Goal: Information Seeking & Learning: Learn about a topic

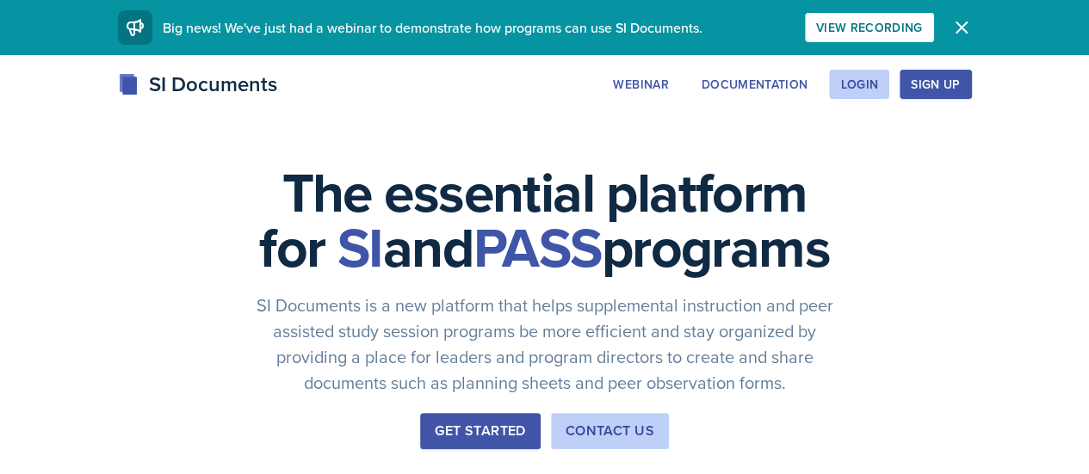
click at [701, 16] on div "We've just had a webinar! Big news! We've just had a webinar to demonstrate how…" at bounding box center [461, 27] width 687 height 34
click at [878, 87] on div "Login" at bounding box center [859, 84] width 38 height 14
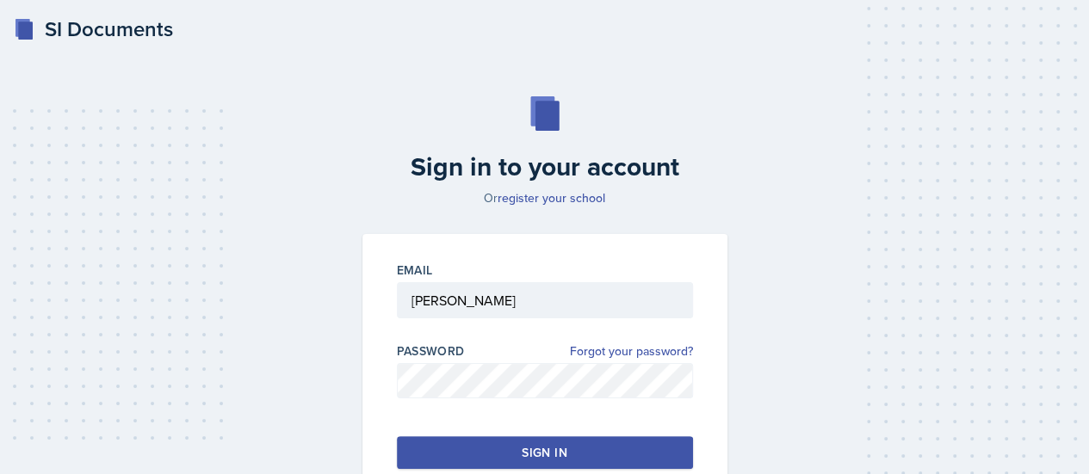
scroll to position [117, 0]
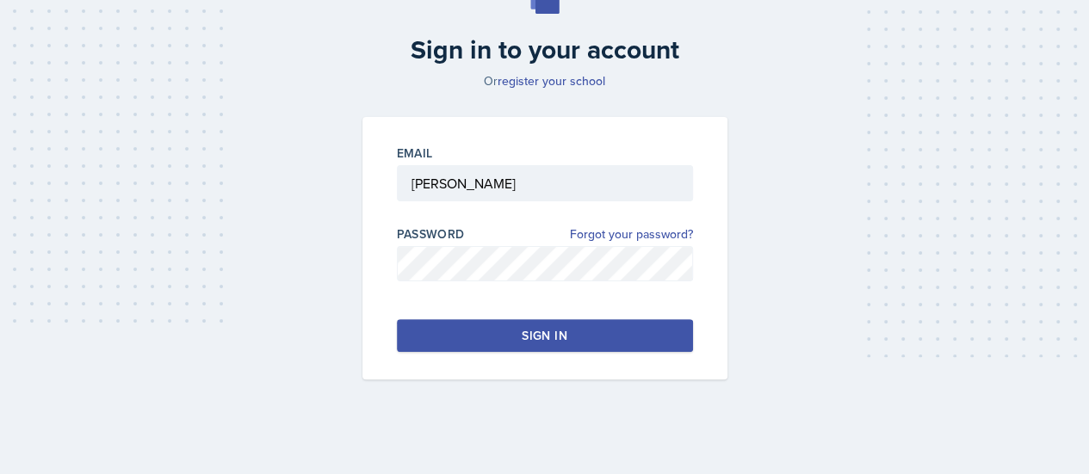
click at [582, 346] on button "Sign in" at bounding box center [545, 335] width 296 height 33
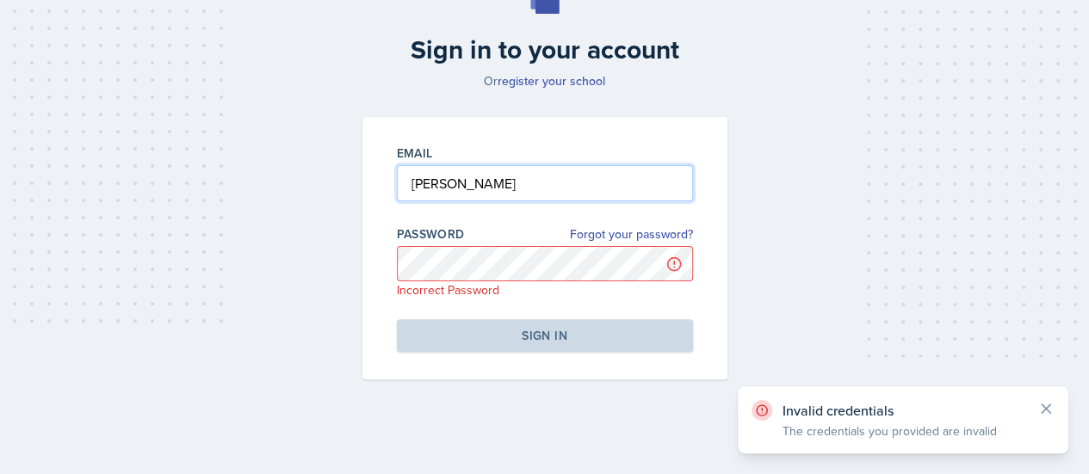
click at [484, 186] on input "[PERSON_NAME]" at bounding box center [545, 183] width 296 height 36
type input "L"
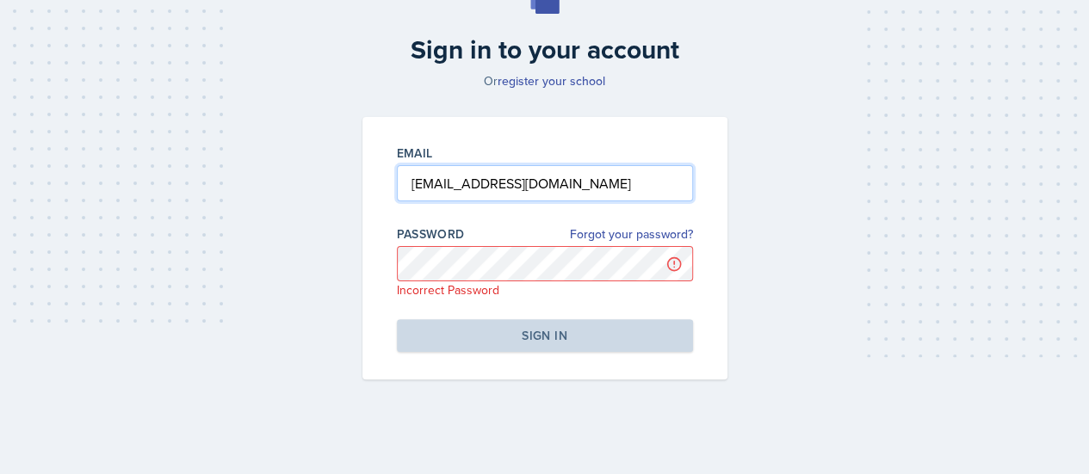
type input "[EMAIL_ADDRESS][DOMAIN_NAME]"
click at [604, 182] on input "[EMAIL_ADDRESS][DOMAIN_NAME]" at bounding box center [545, 183] width 296 height 36
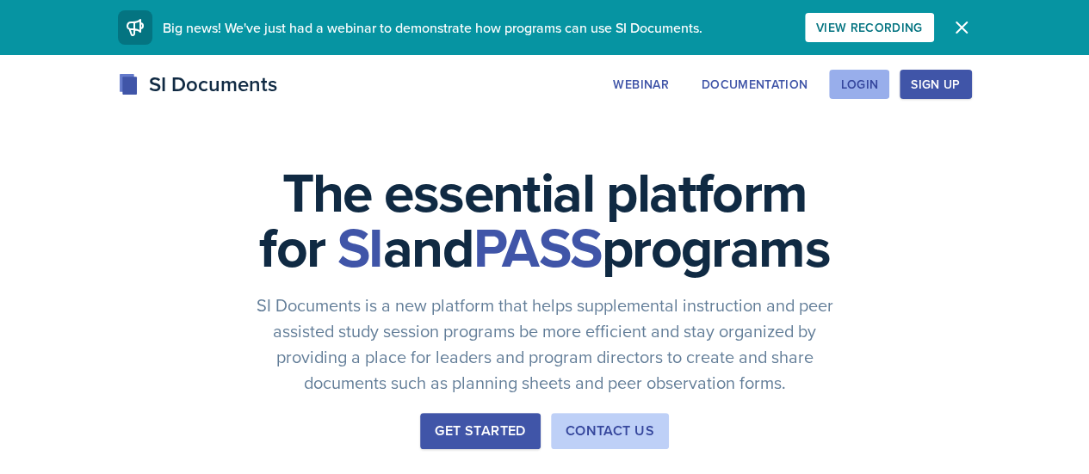
click at [878, 78] on div "Login" at bounding box center [859, 84] width 38 height 14
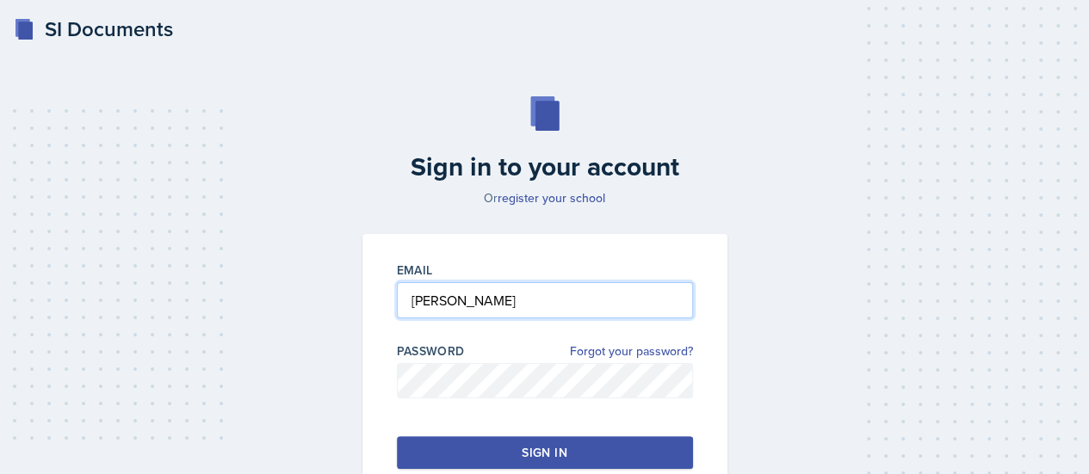
click at [526, 295] on input "[PERSON_NAME]" at bounding box center [545, 300] width 296 height 36
type input "L"
click at [434, 297] on input "elizabeth.lahey@bobcats.gcsu.edu" at bounding box center [545, 300] width 296 height 36
click at [471, 299] on input "elizabeth.lahey@bobcats.gcsu.edu" at bounding box center [545, 300] width 296 height 36
click at [564, 302] on input "elizabeth_lahey@bobcats.gcsu.edu" at bounding box center [545, 300] width 296 height 36
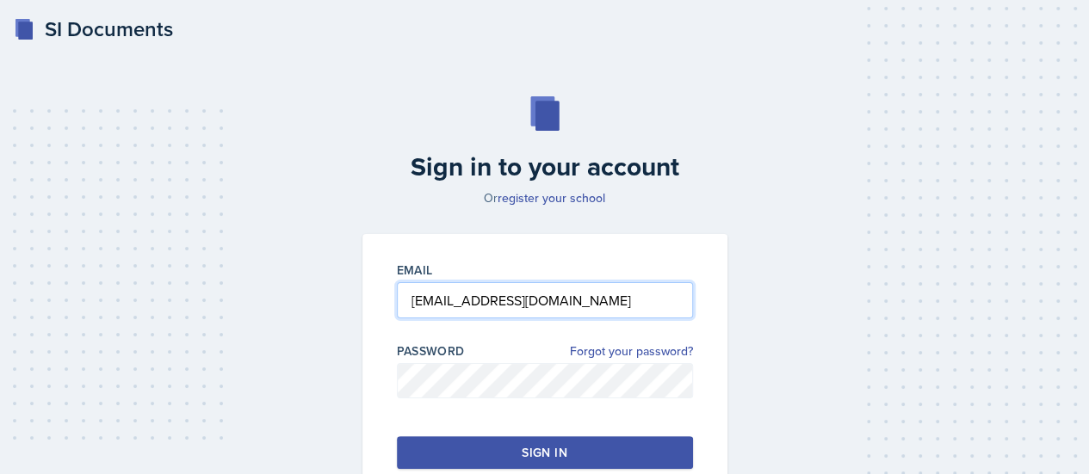
click at [566, 302] on input "elizabeth_lahey@bobcats.gcsu.edu" at bounding box center [545, 300] width 296 height 36
type input "[EMAIL_ADDRESS][DOMAIN_NAME]"
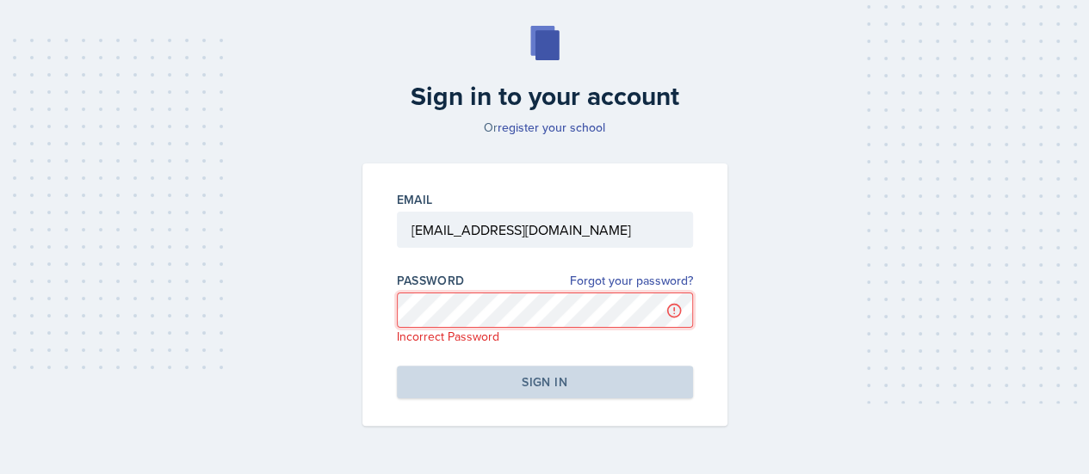
scroll to position [77, 0]
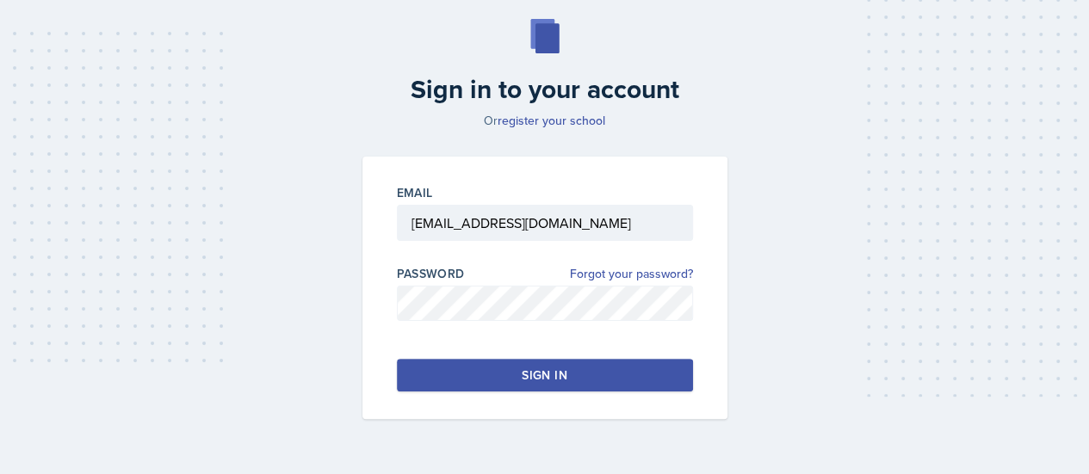
click at [520, 375] on button "Sign in" at bounding box center [545, 375] width 296 height 33
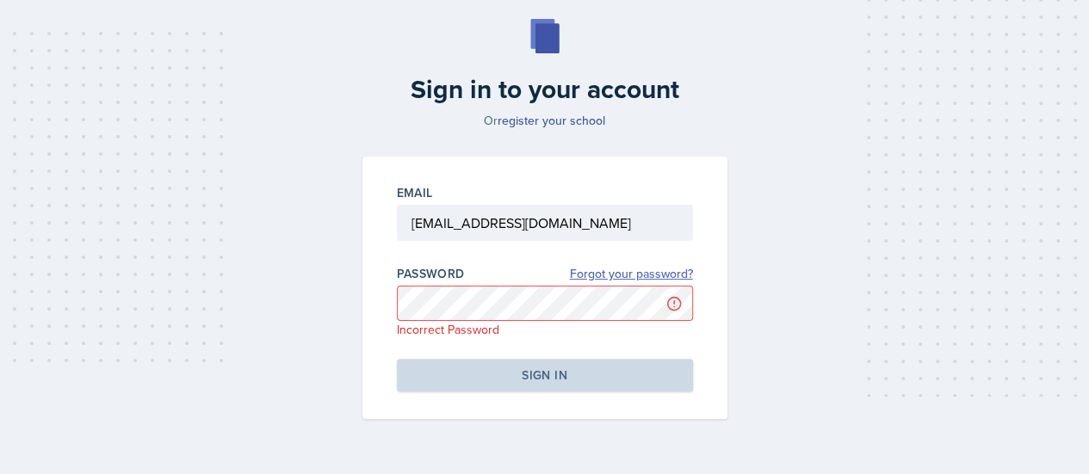
click at [625, 280] on link "Forgot your password?" at bounding box center [631, 274] width 123 height 18
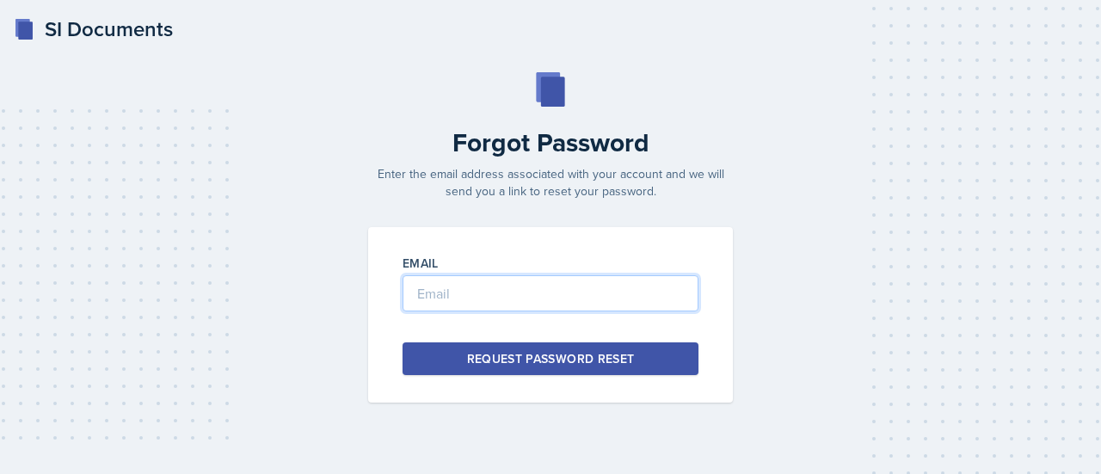
click at [570, 307] on input "email" at bounding box center [551, 293] width 296 height 36
type input "elizabeth.lahey@bobcats.gcsu.edu"
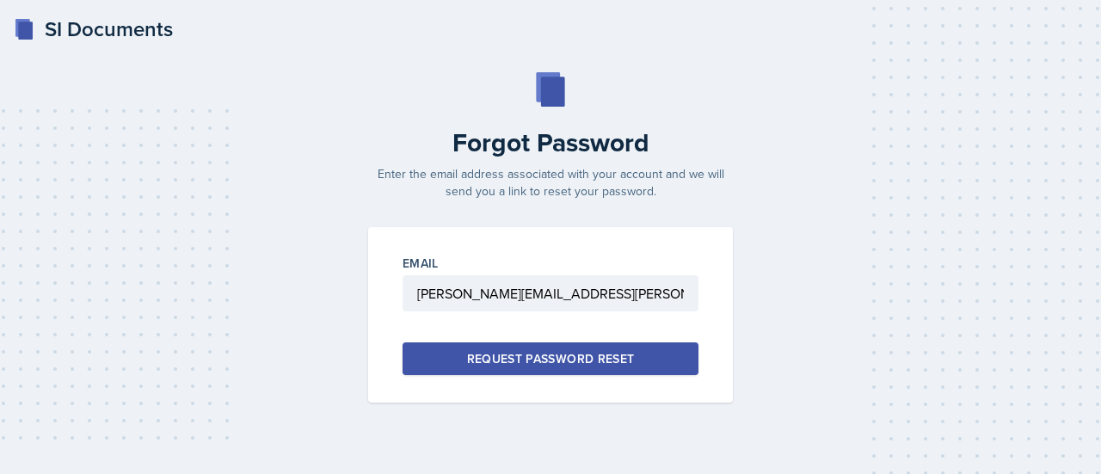
click at [554, 353] on div "Request Password Reset" at bounding box center [551, 358] width 168 height 17
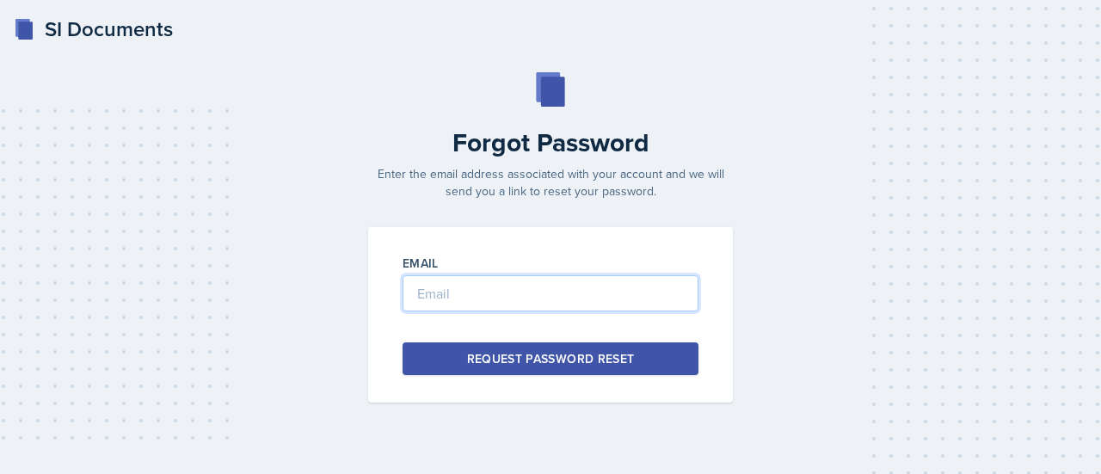
click at [453, 297] on input "email" at bounding box center [551, 293] width 296 height 36
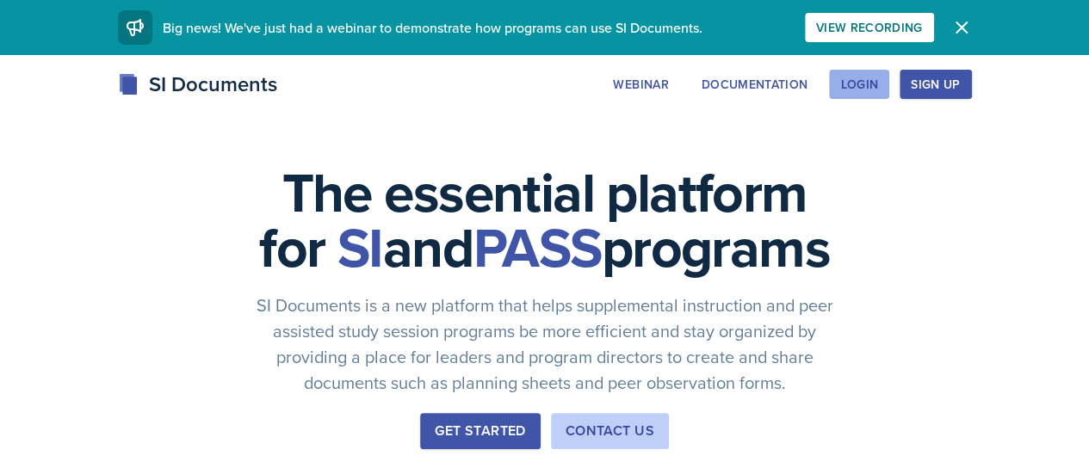
click at [878, 89] on div "Login" at bounding box center [859, 84] width 38 height 14
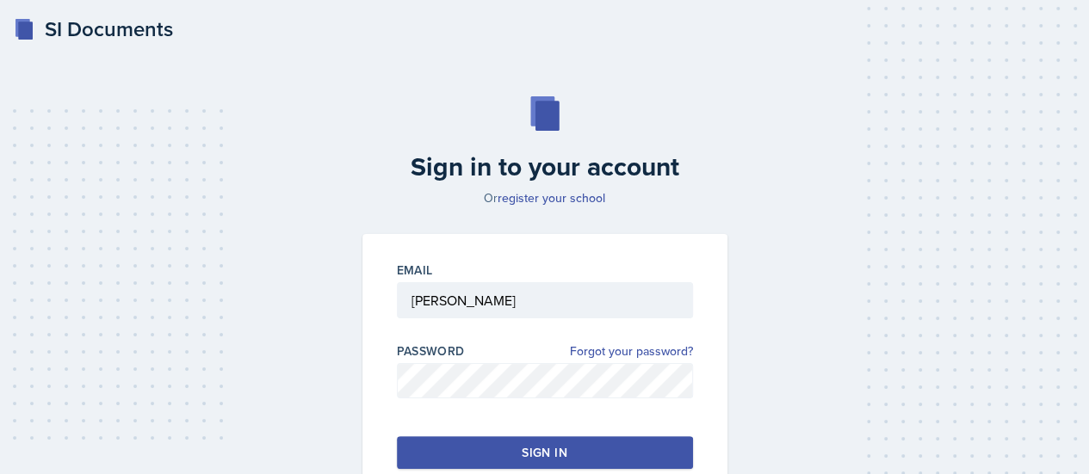
click at [603, 268] on div "Email" at bounding box center [545, 270] width 296 height 17
click at [544, 296] on input "[PERSON_NAME]" at bounding box center [545, 300] width 296 height 36
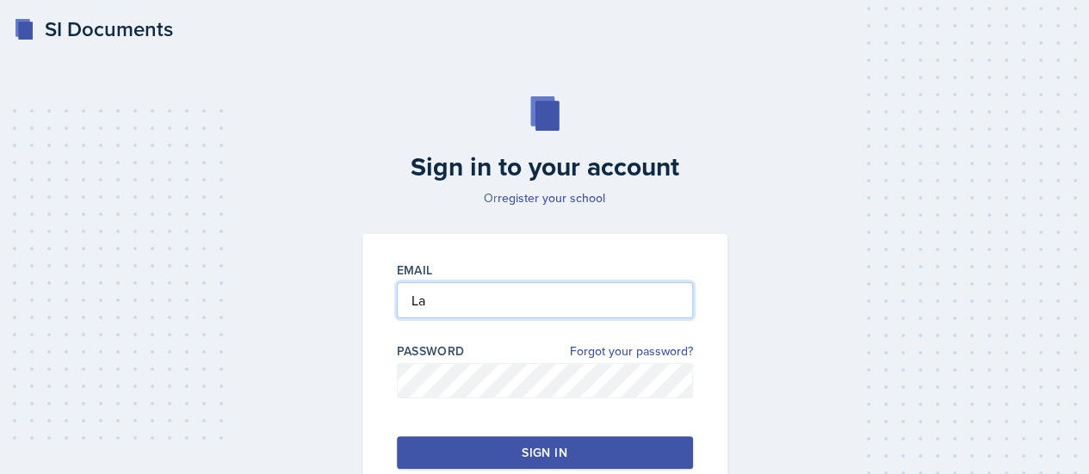
type input "L"
type input "elizabeth.lahey@bobcats.gcsu.edu"
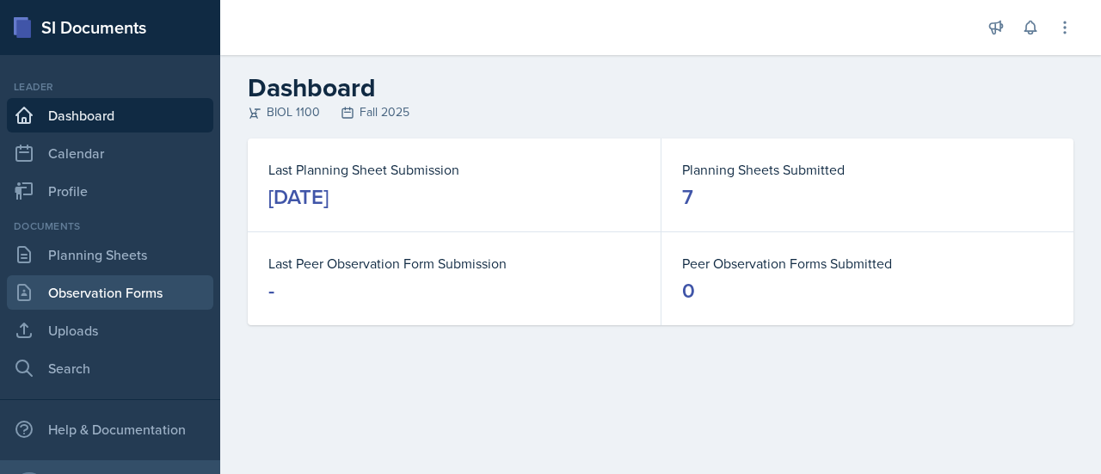
click at [134, 302] on link "Observation Forms" at bounding box center [110, 292] width 207 height 34
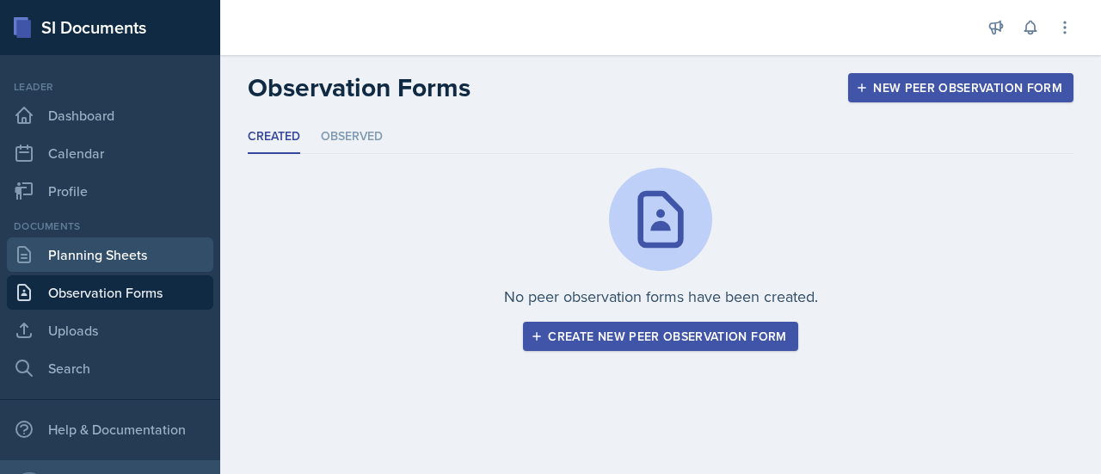
click at [131, 260] on link "Planning Sheets" at bounding box center [110, 254] width 207 height 34
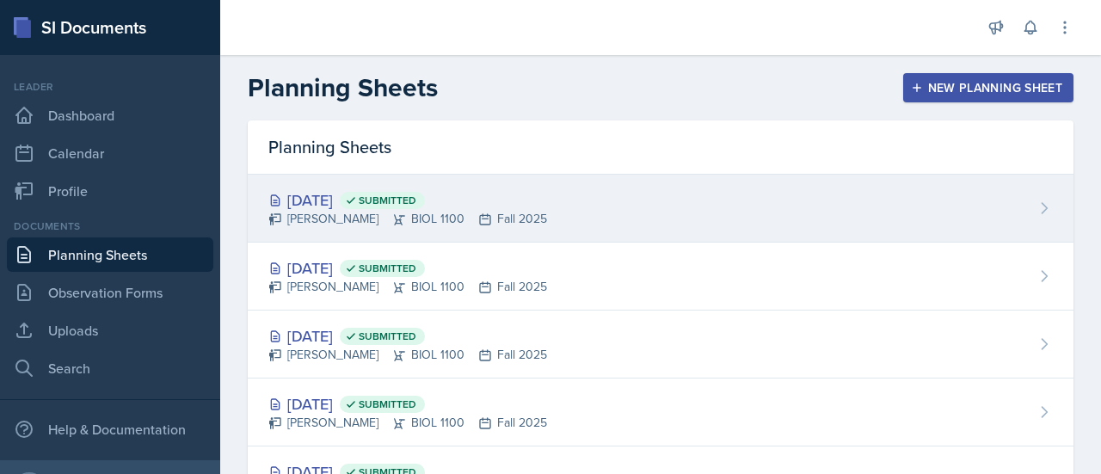
click at [341, 190] on div "Sep 15th, 2025 Submitted" at bounding box center [407, 199] width 279 height 23
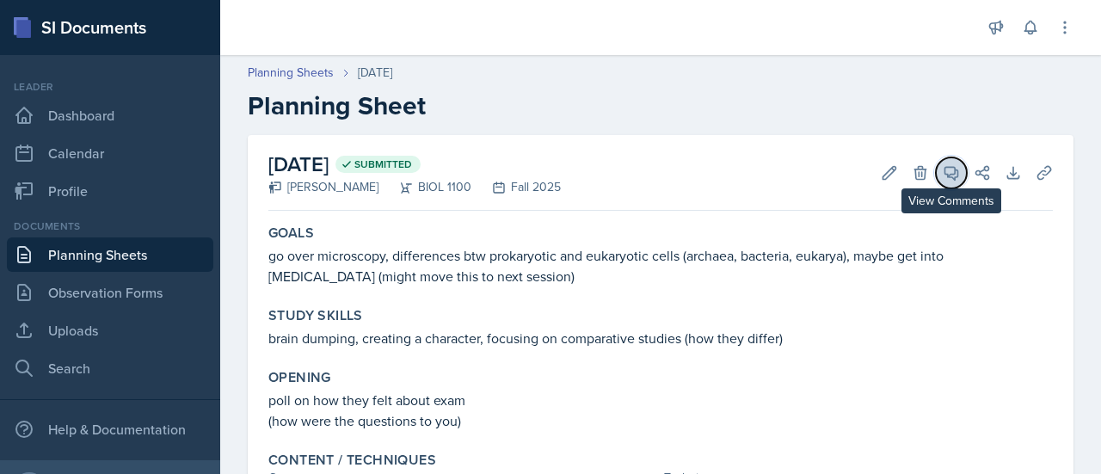
click at [946, 175] on icon at bounding box center [952, 173] width 13 height 13
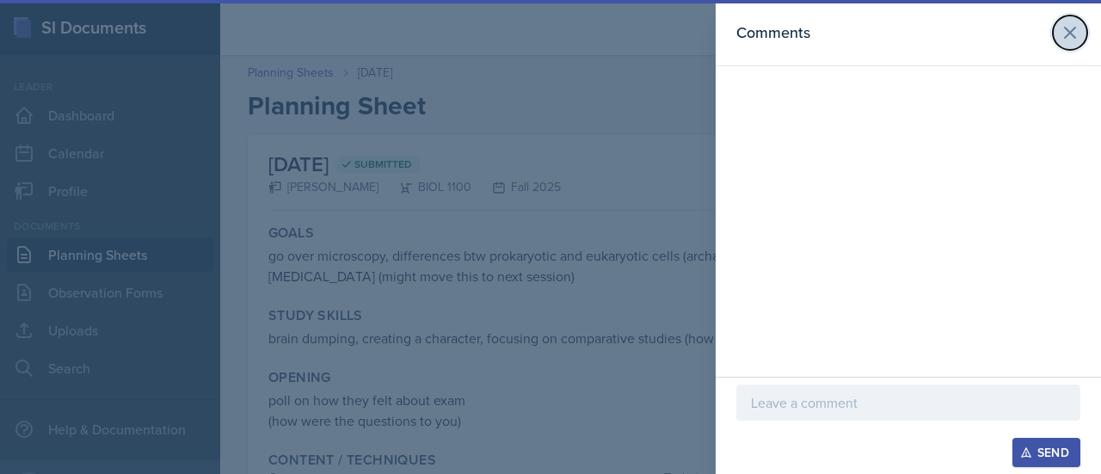
click at [1070, 34] on icon at bounding box center [1070, 32] width 21 height 21
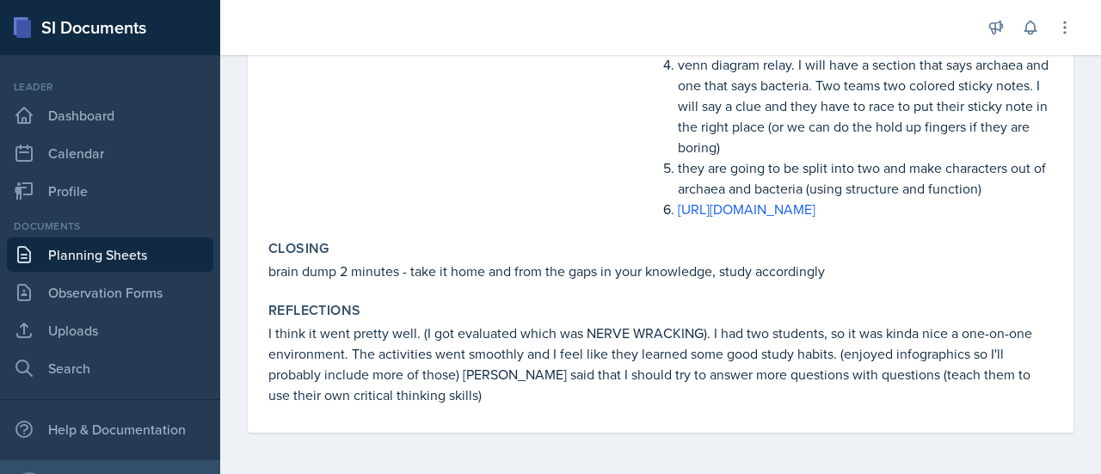
scroll to position [573, 0]
click at [86, 256] on link "Planning Sheets" at bounding box center [110, 254] width 207 height 34
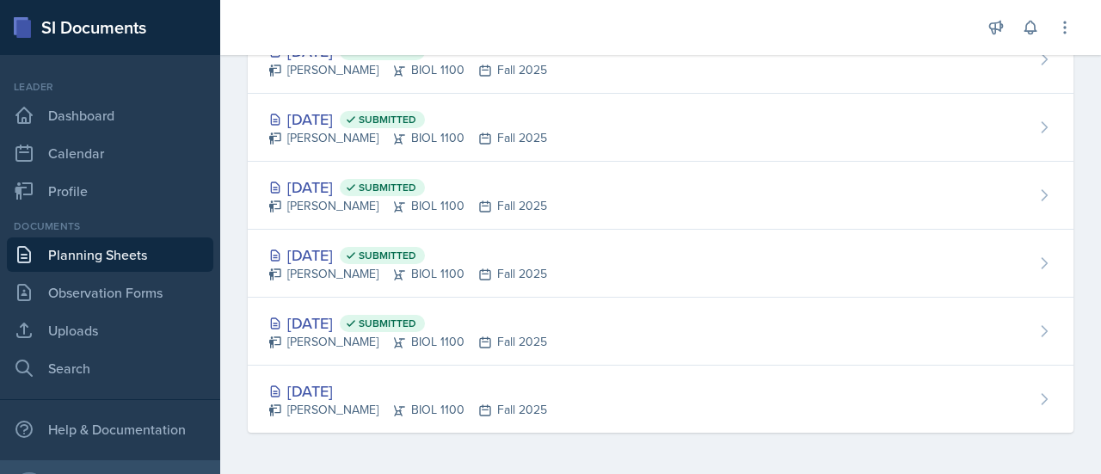
scroll to position [282, 0]
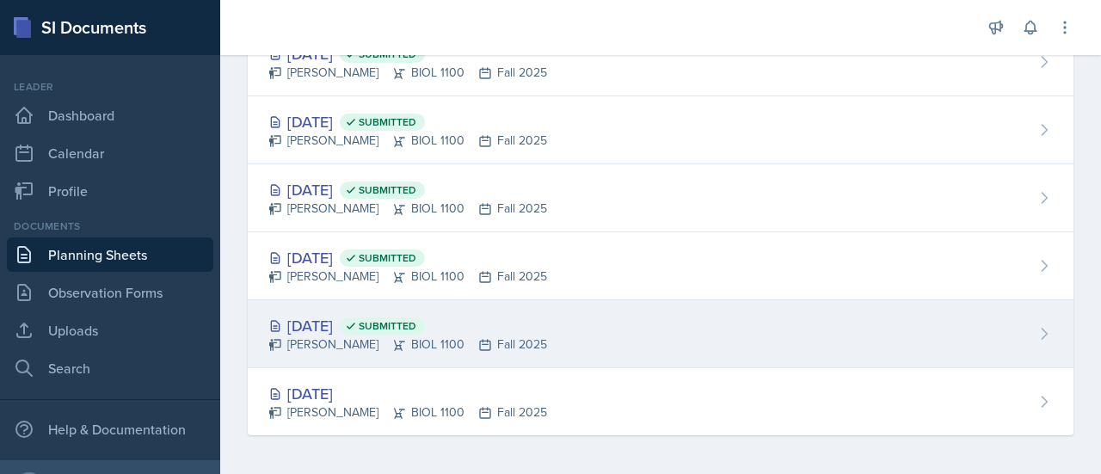
click at [822, 339] on div "Aug 20th, 2025 Submitted Ellie Lahey BIOL 1100 Fall 2025" at bounding box center [661, 334] width 826 height 68
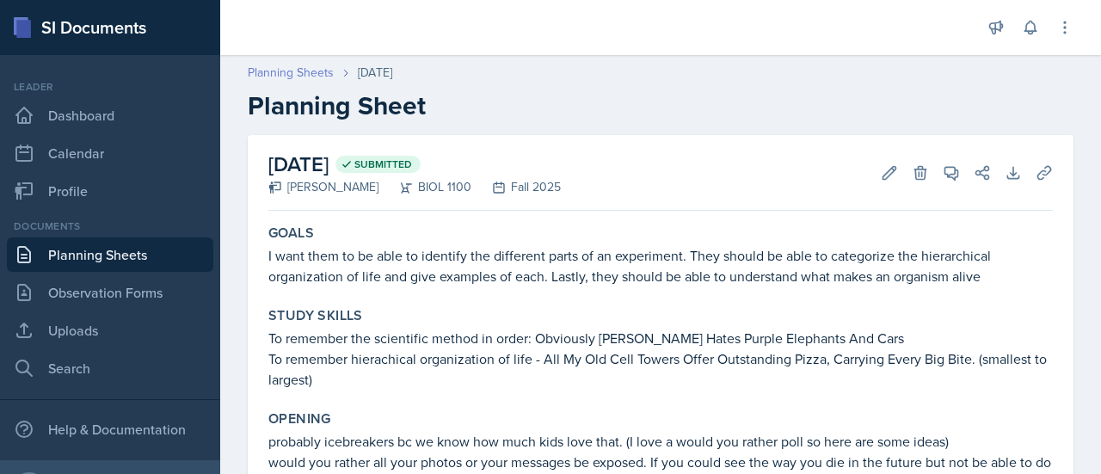
click at [282, 77] on link "Planning Sheets" at bounding box center [291, 73] width 86 height 18
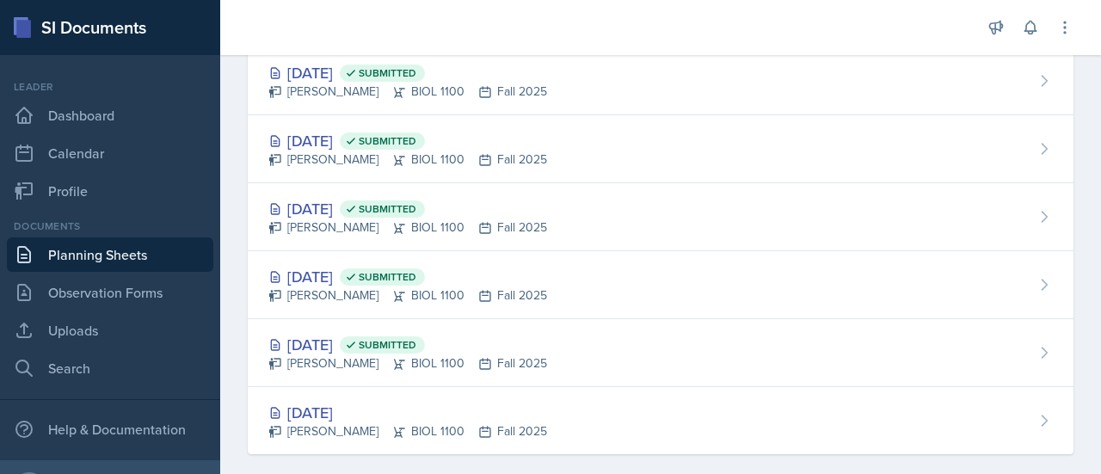
scroll to position [282, 0]
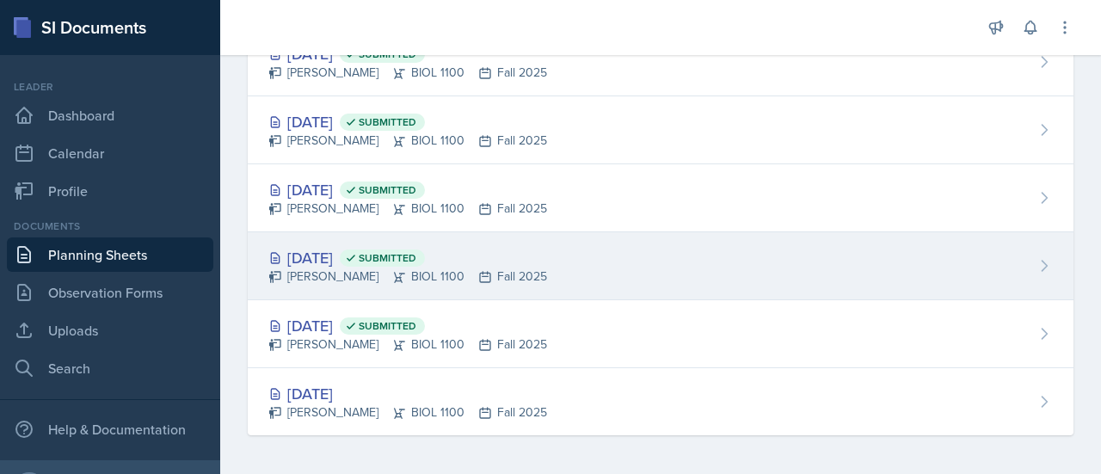
click at [339, 281] on div "Ellie Lahey BIOL 1100 Fall 2025" at bounding box center [407, 277] width 279 height 18
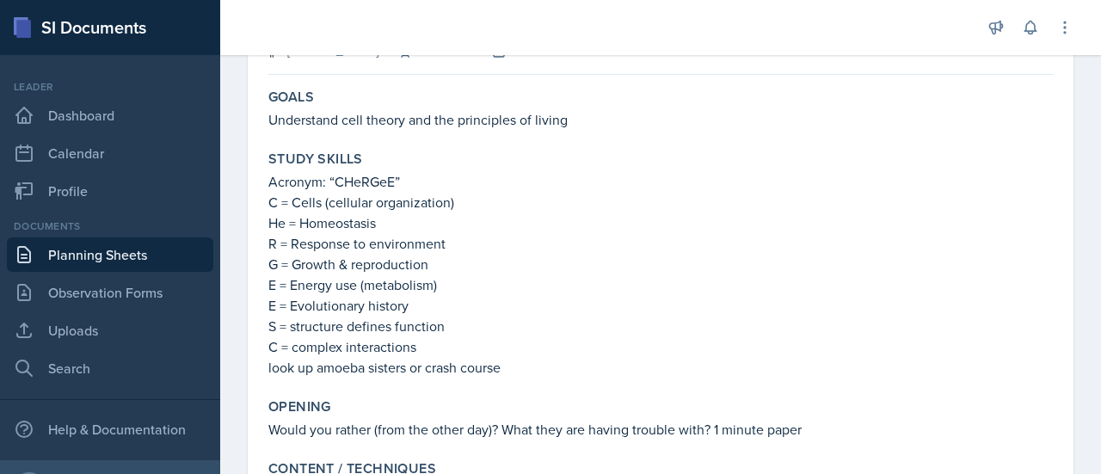
scroll to position [62, 0]
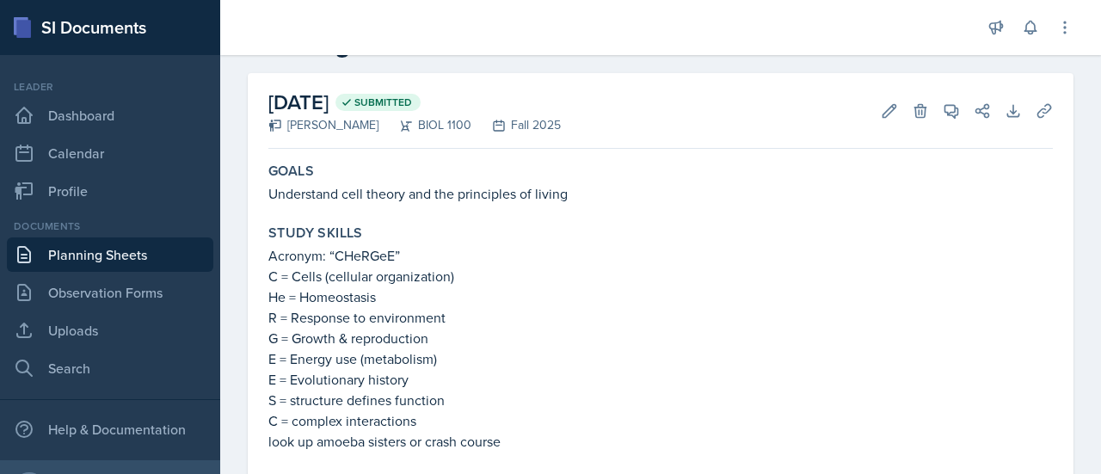
click at [494, 348] on p "G = Growth & reproduction" at bounding box center [660, 338] width 785 height 21
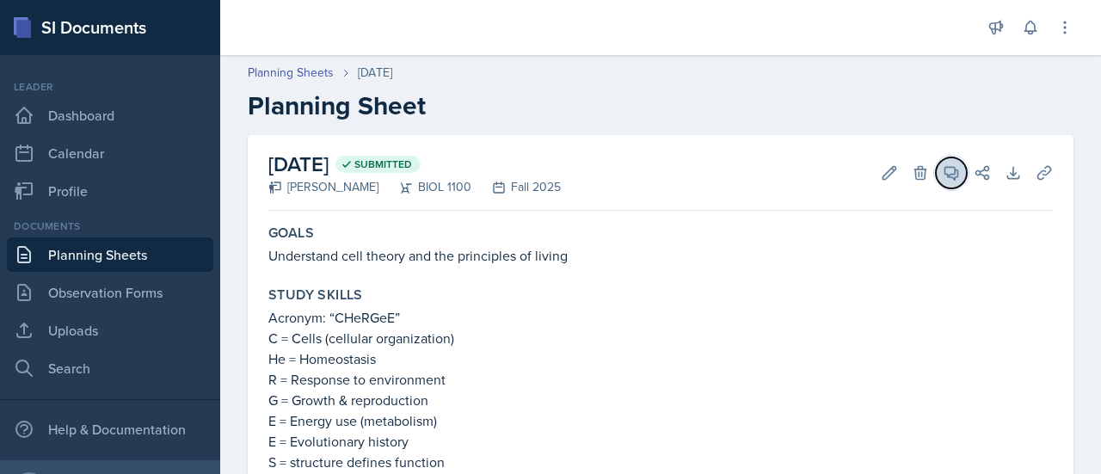
click at [943, 175] on icon at bounding box center [951, 172] width 17 height 17
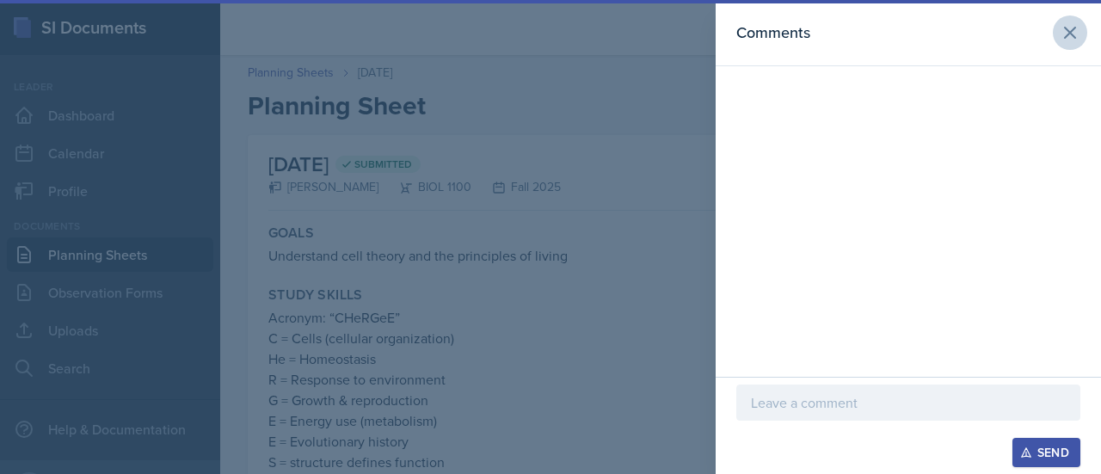
click at [1070, 33] on icon at bounding box center [1070, 33] width 10 height 10
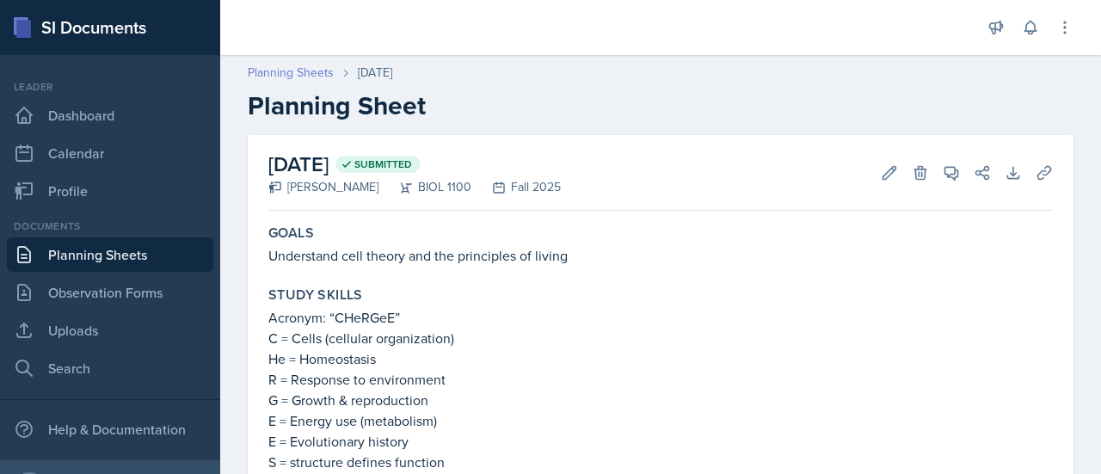
click at [299, 65] on link "Planning Sheets" at bounding box center [291, 73] width 86 height 18
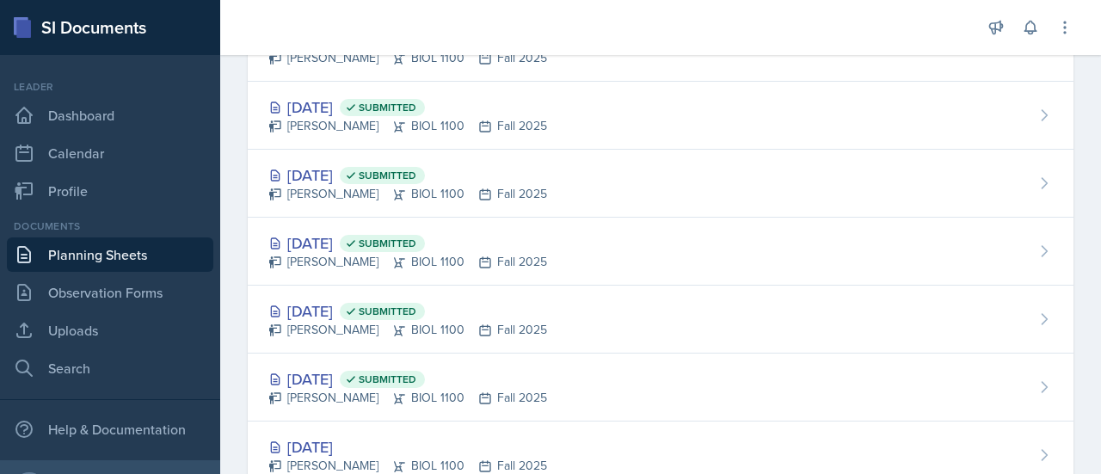
scroll to position [214, 0]
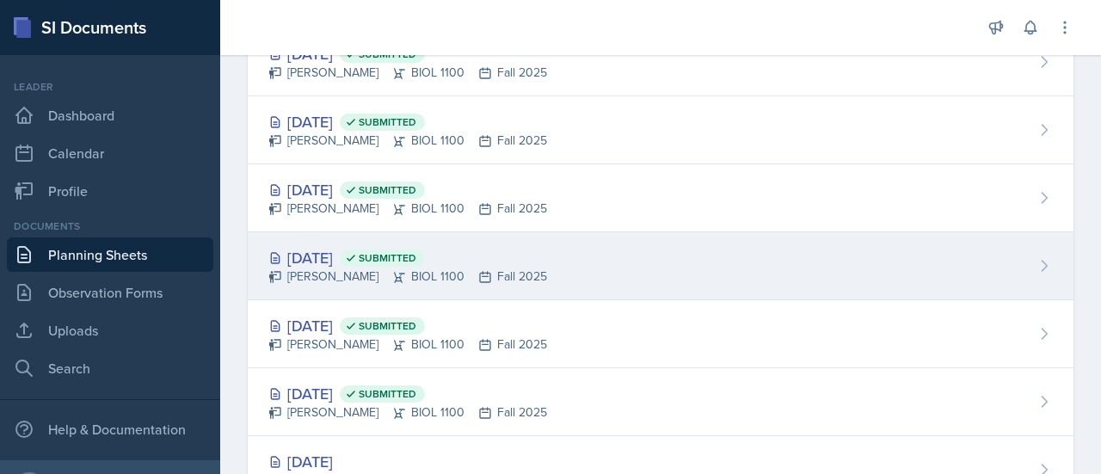
click at [311, 260] on div "Aug 27th, 2025 Submitted" at bounding box center [407, 257] width 279 height 23
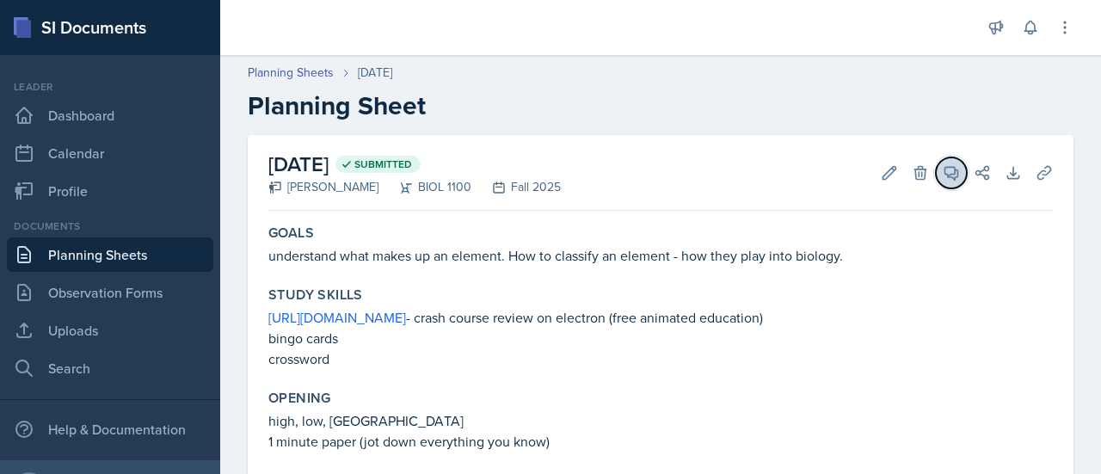
click at [943, 170] on icon at bounding box center [951, 172] width 17 height 17
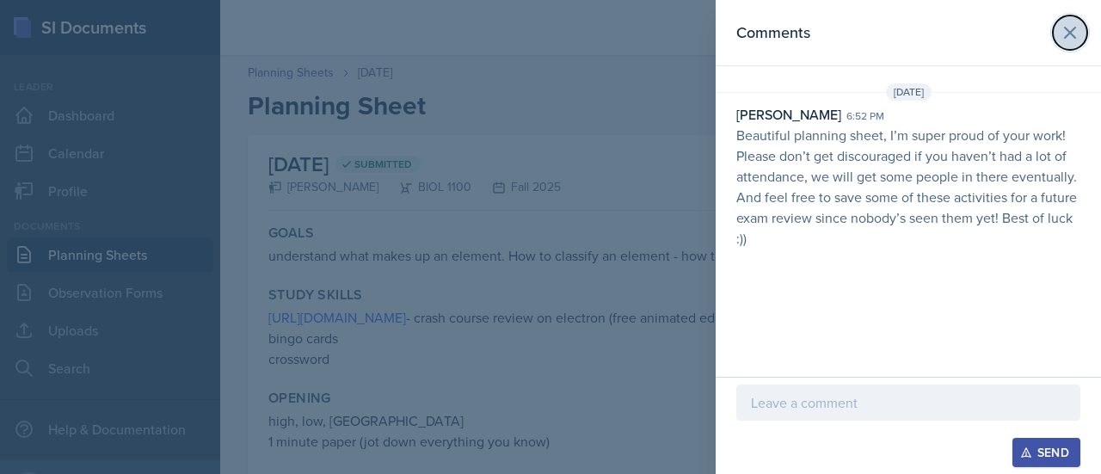
click at [1070, 33] on icon at bounding box center [1070, 33] width 10 height 10
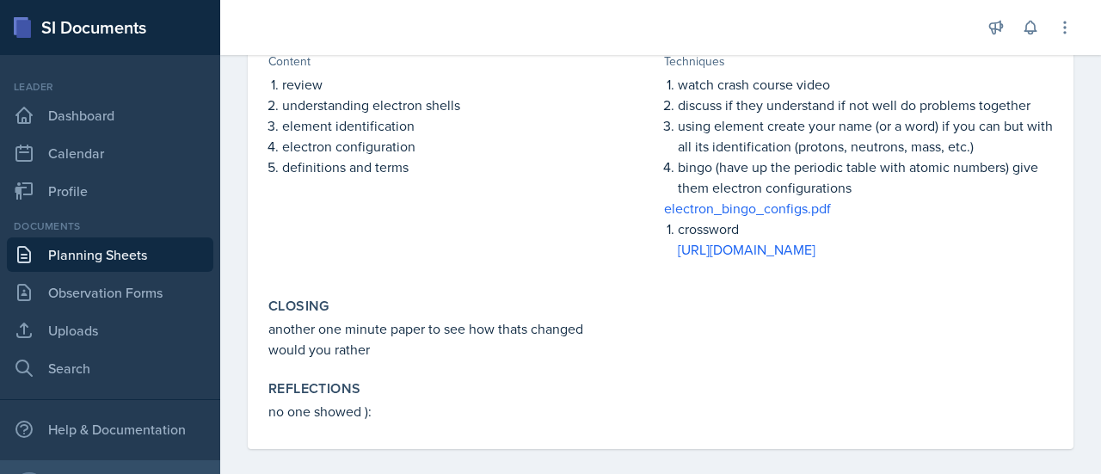
scroll to position [453, 0]
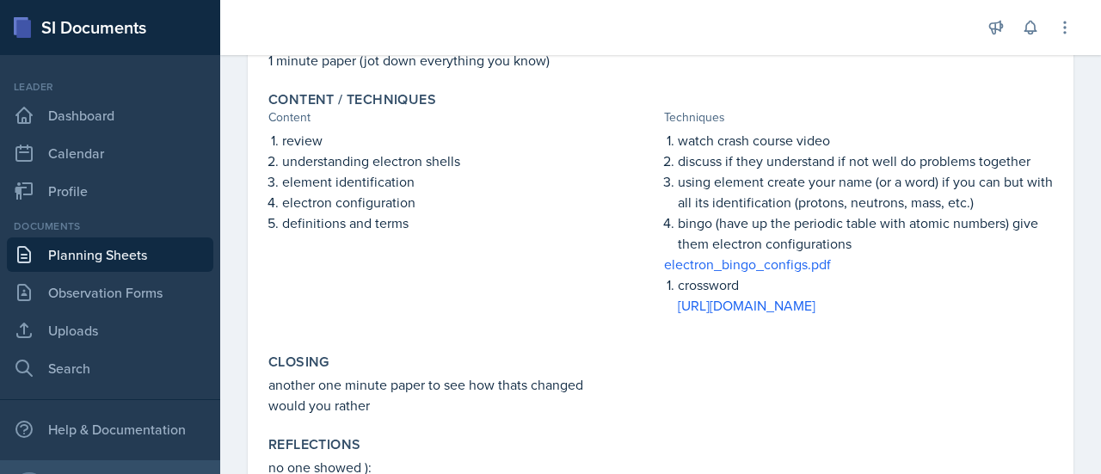
click at [907, 281] on p "crossword" at bounding box center [865, 284] width 375 height 21
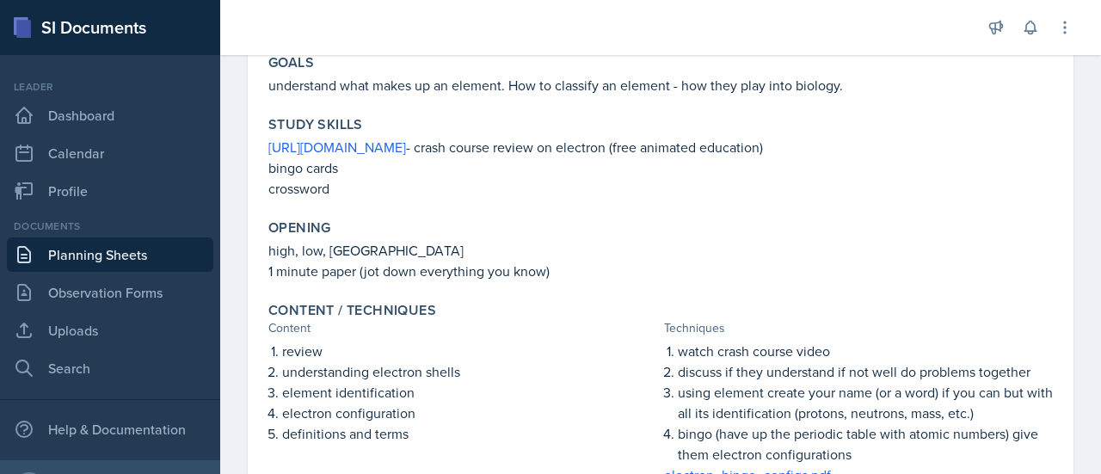
scroll to position [0, 0]
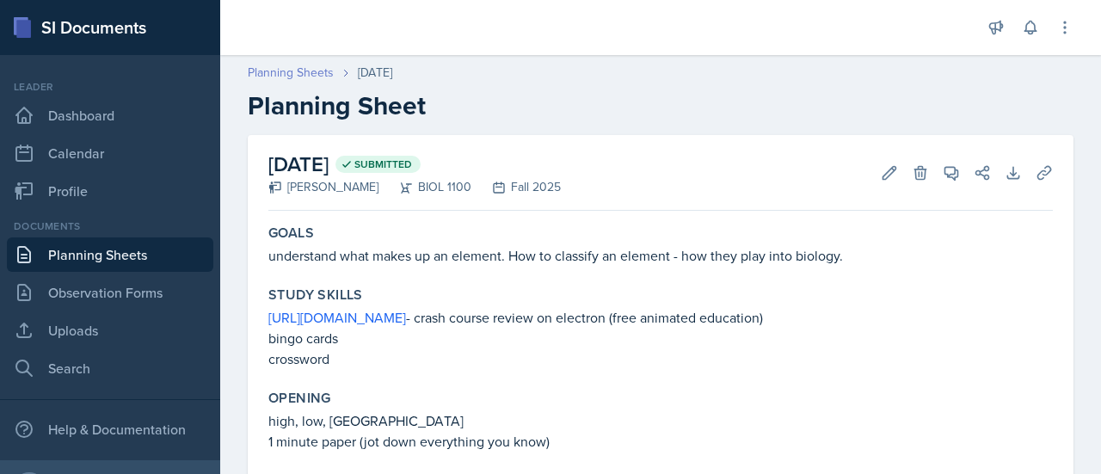
click at [309, 77] on link "Planning Sheets" at bounding box center [291, 73] width 86 height 18
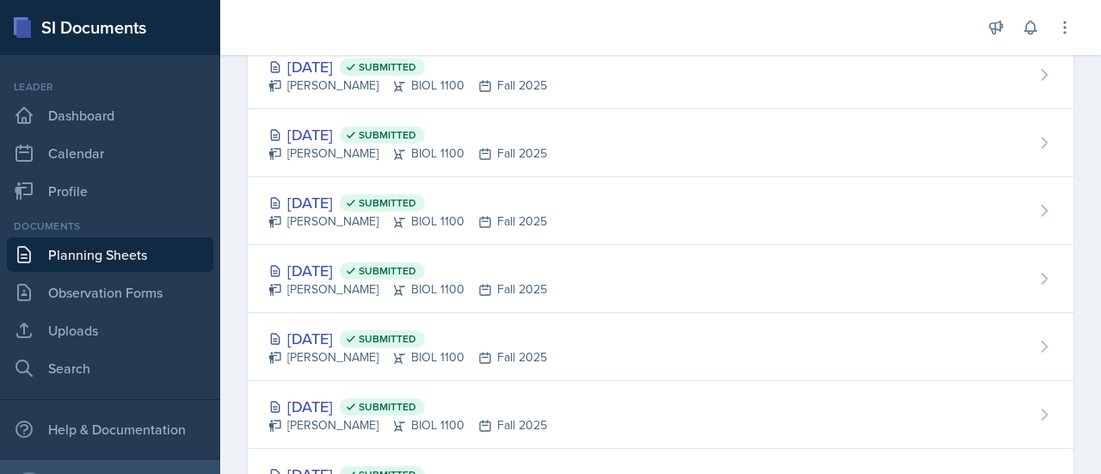
scroll to position [124, 0]
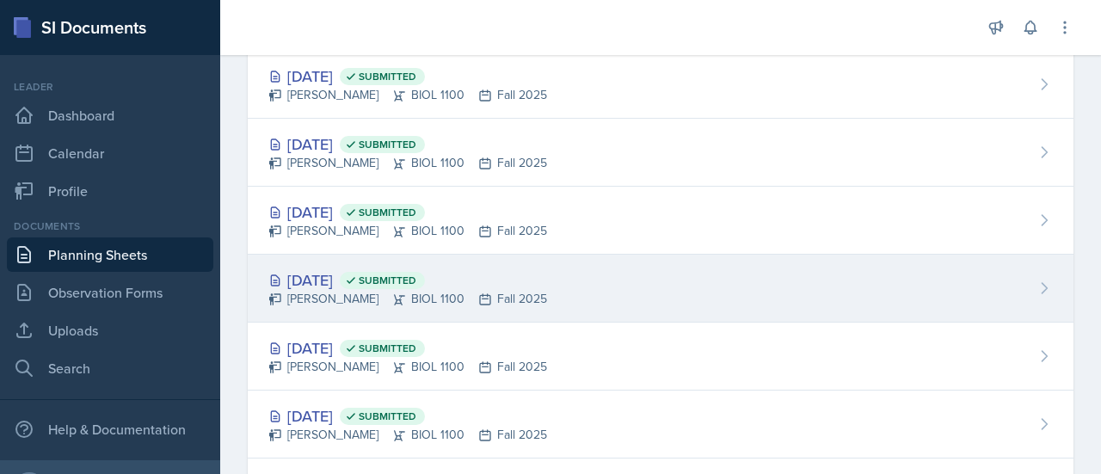
click at [336, 275] on div "Sep 3rd, 2025 Submitted" at bounding box center [407, 279] width 279 height 23
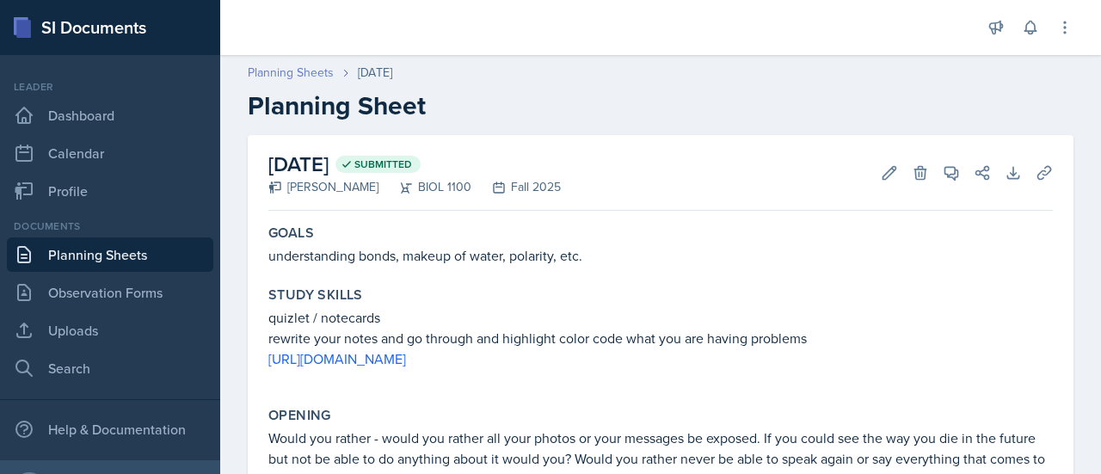
click at [303, 71] on link "Planning Sheets" at bounding box center [291, 73] width 86 height 18
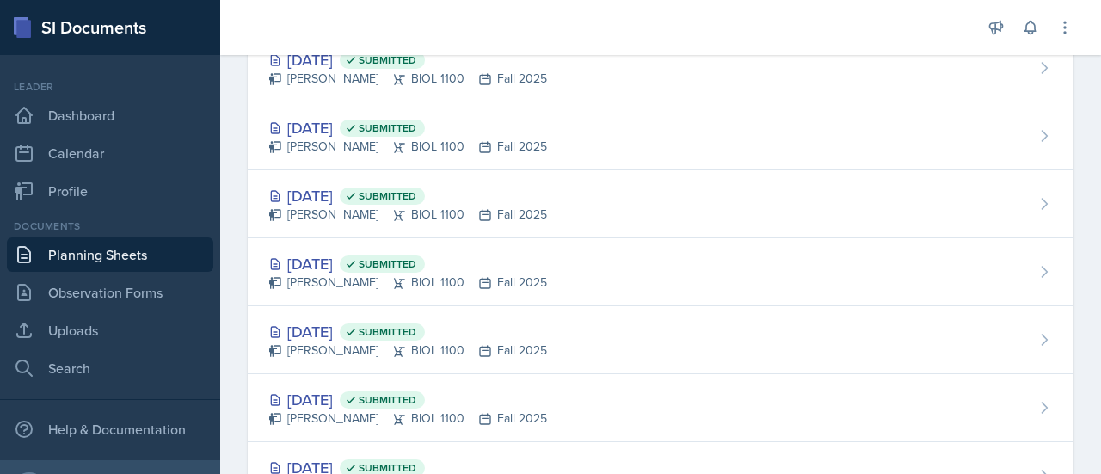
scroll to position [138, 0]
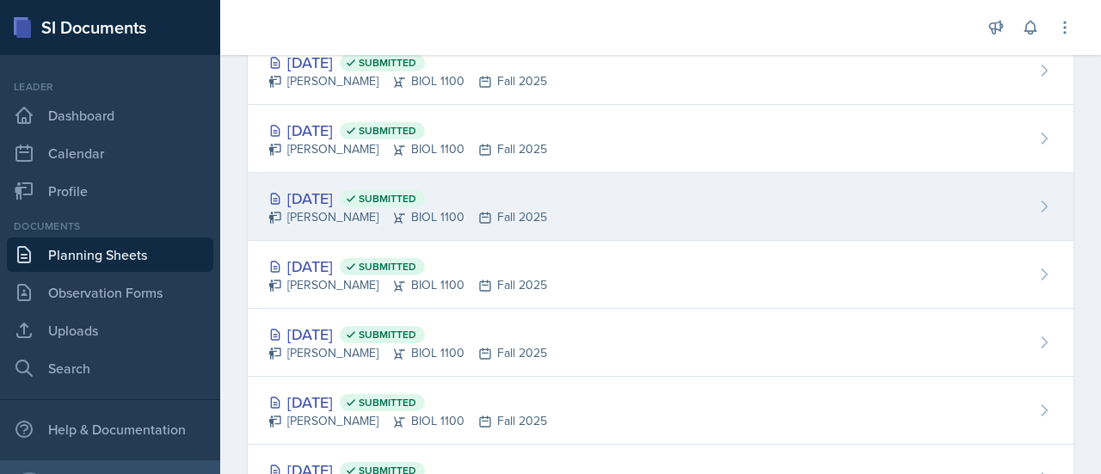
click at [331, 187] on div "Sep 8th, 2025 Submitted" at bounding box center [407, 198] width 279 height 23
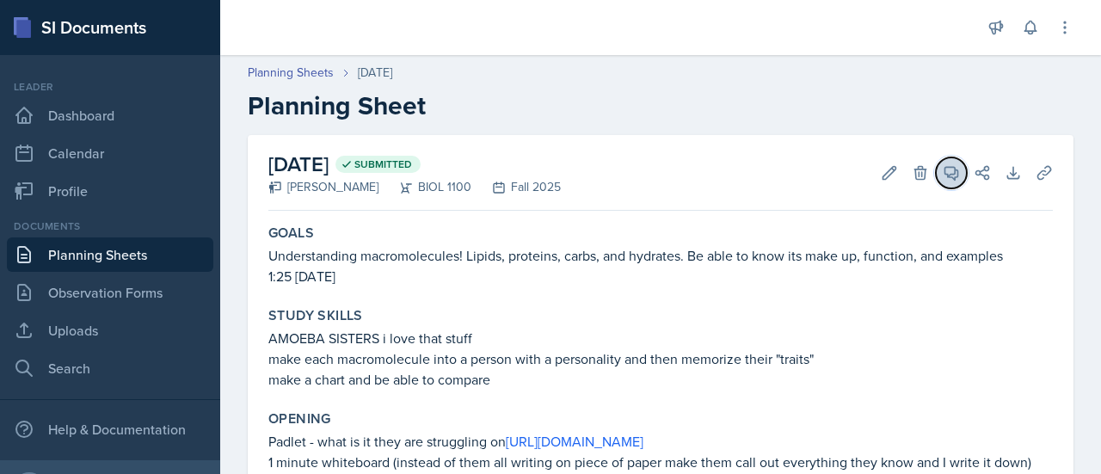
click at [946, 174] on icon at bounding box center [952, 173] width 13 height 13
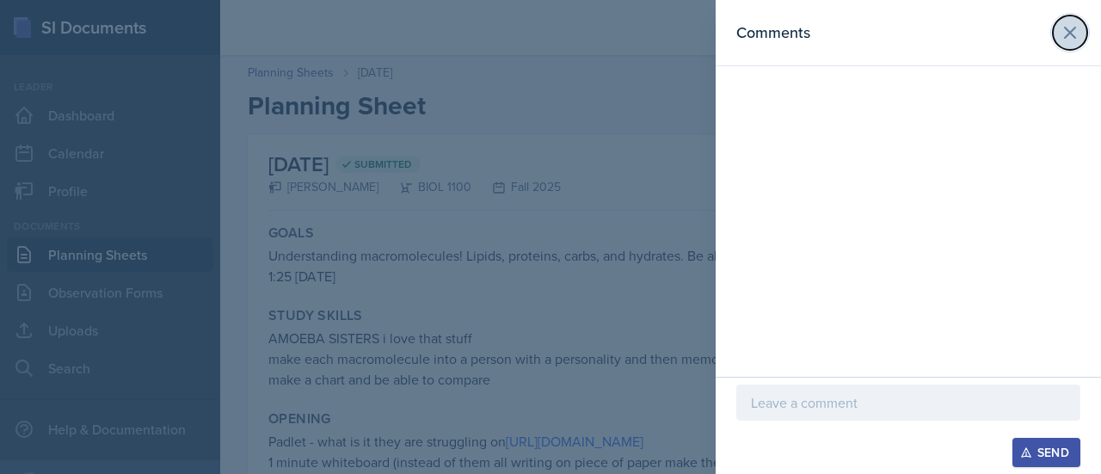
click at [1070, 33] on icon at bounding box center [1070, 33] width 10 height 10
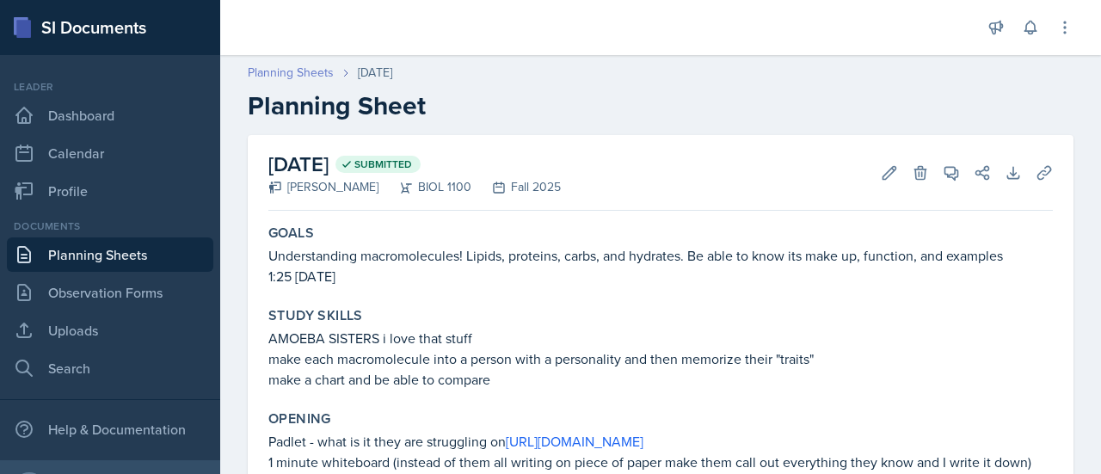
click at [288, 69] on link "Planning Sheets" at bounding box center [291, 73] width 86 height 18
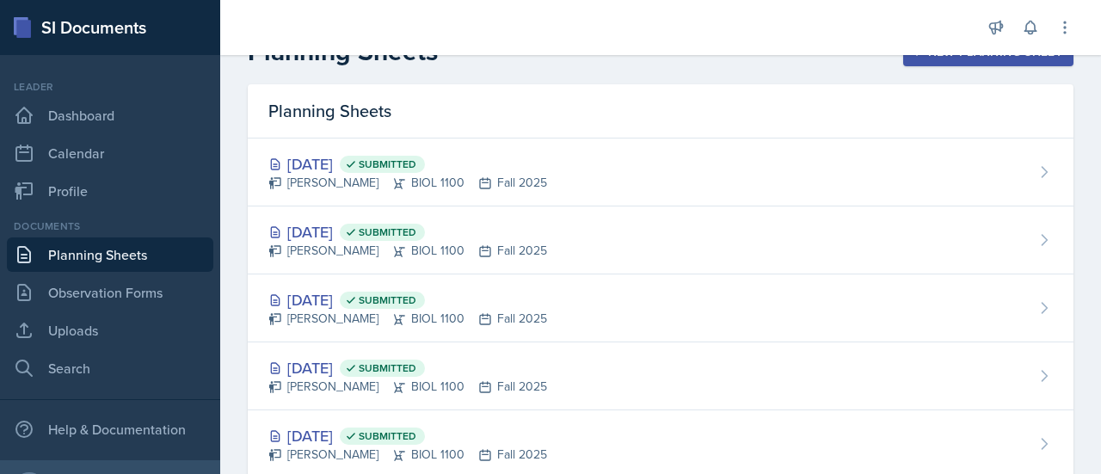
scroll to position [36, 0]
click at [330, 237] on div "Sep 10th, 2025 Submitted" at bounding box center [407, 231] width 279 height 23
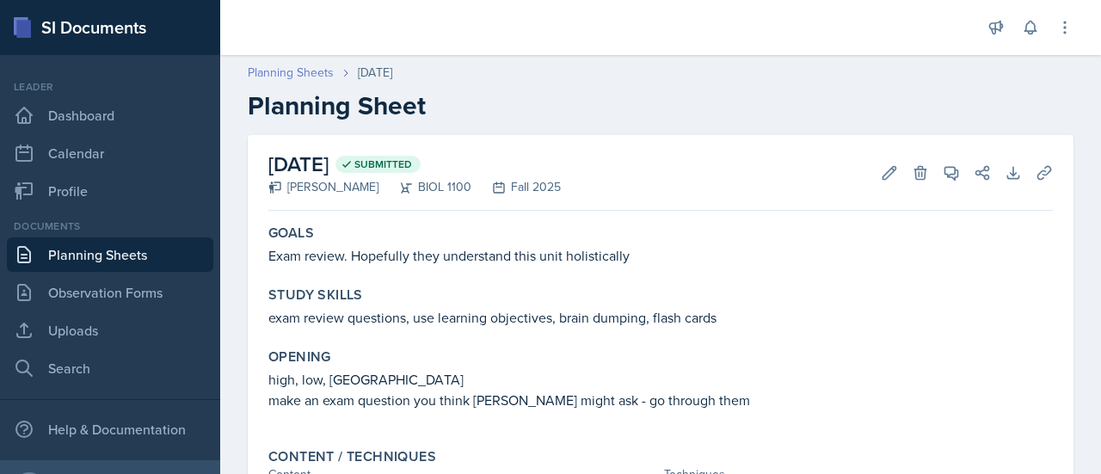
click at [294, 74] on link "Planning Sheets" at bounding box center [291, 73] width 86 height 18
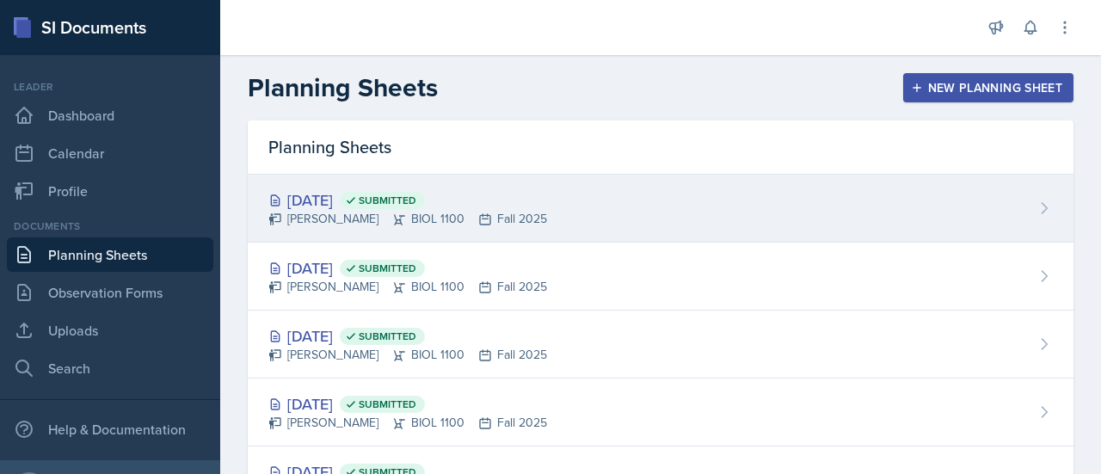
click at [332, 196] on div "Sep 15th, 2025 Submitted" at bounding box center [407, 199] width 279 height 23
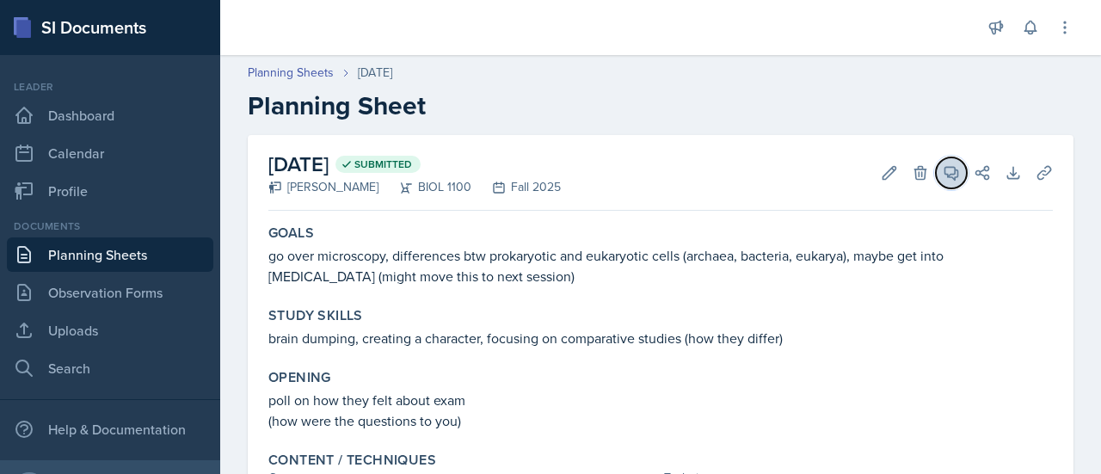
click at [943, 171] on icon at bounding box center [951, 172] width 17 height 17
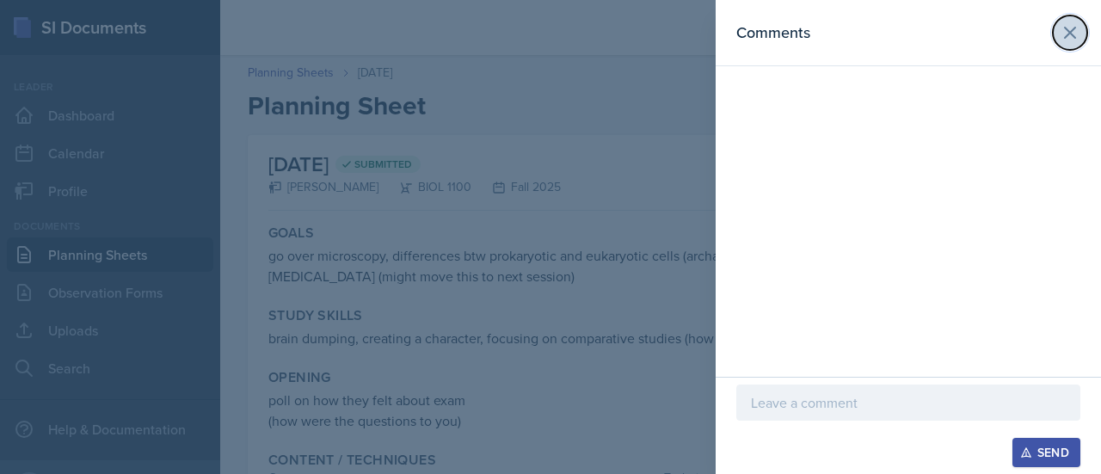
click at [1074, 34] on icon at bounding box center [1070, 33] width 10 height 10
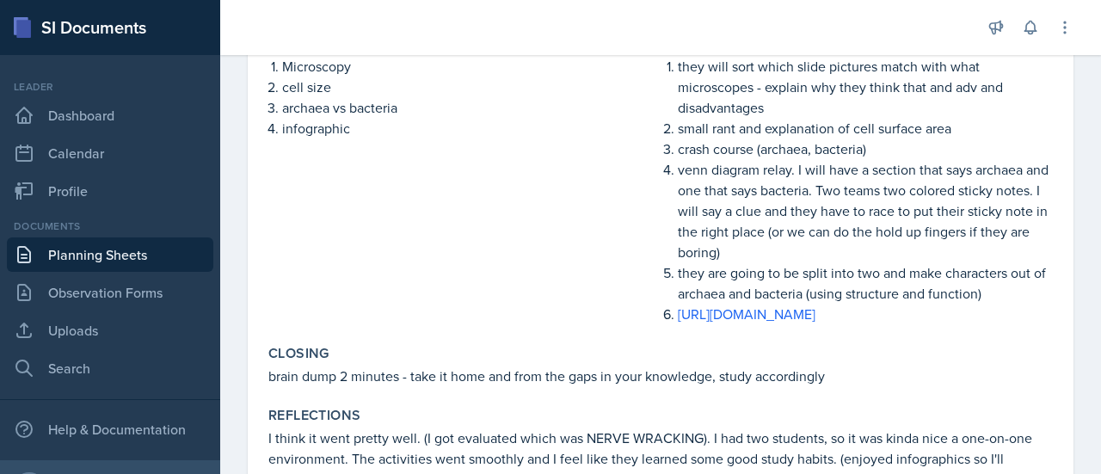
scroll to position [434, 0]
